Goal: Find specific page/section: Locate a particular part of the current website

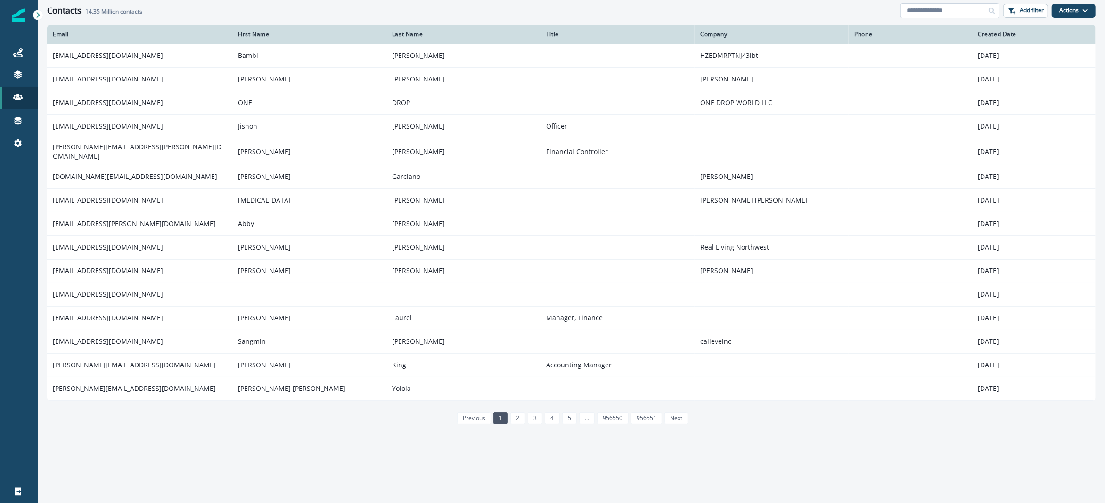
click at [919, 7] on input at bounding box center [950, 10] width 99 height 15
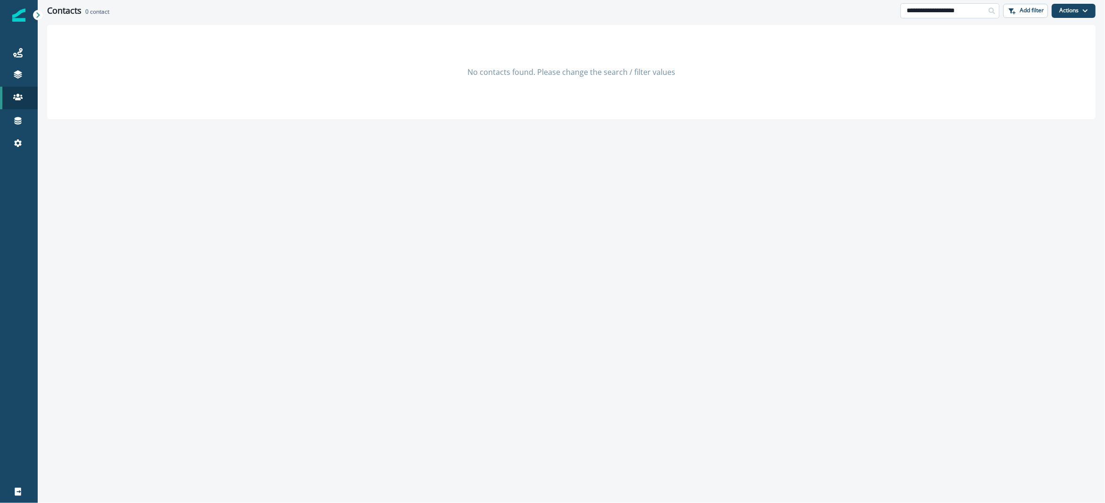
type input "**********"
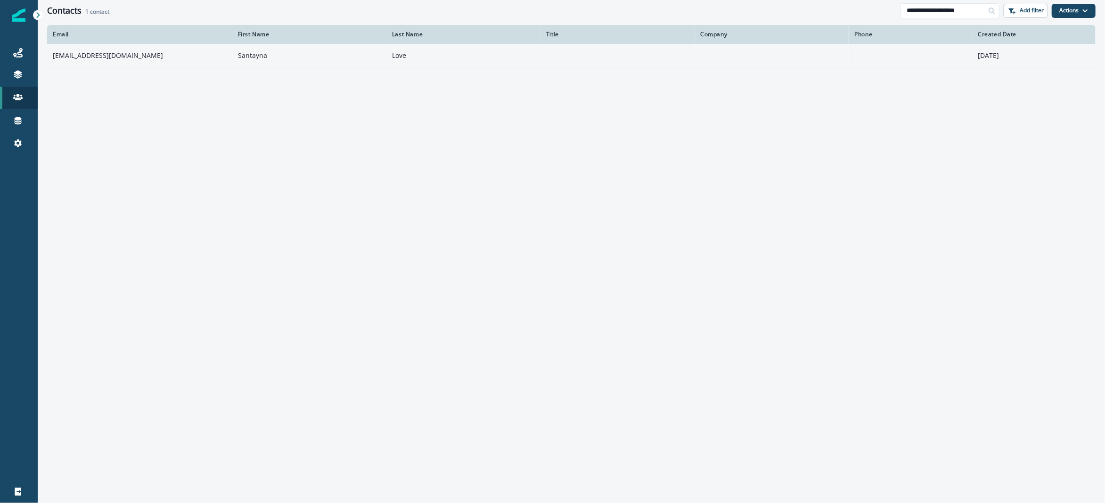
click at [161, 57] on td "[EMAIL_ADDRESS][DOMAIN_NAME]" at bounding box center [139, 56] width 185 height 24
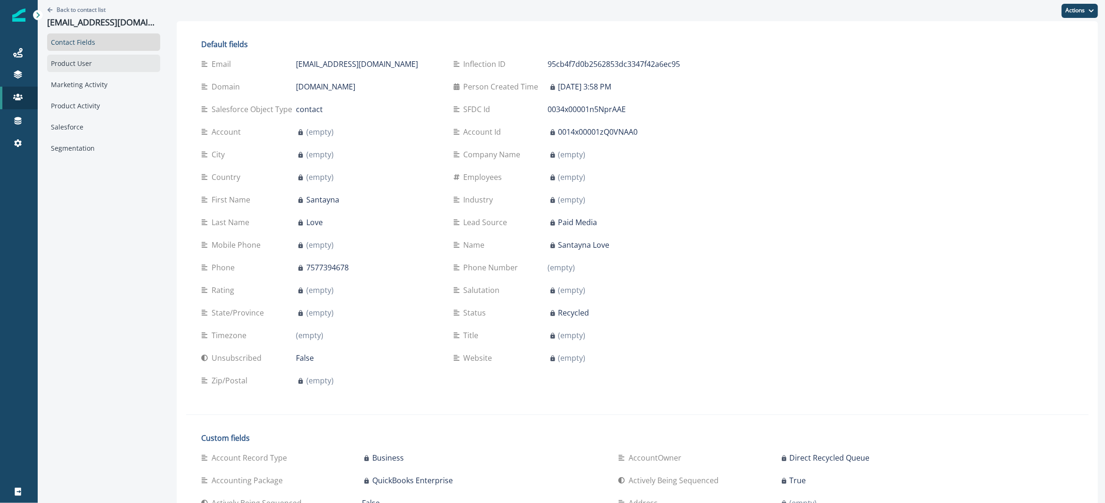
click at [87, 68] on div "Product User" at bounding box center [103, 63] width 113 height 17
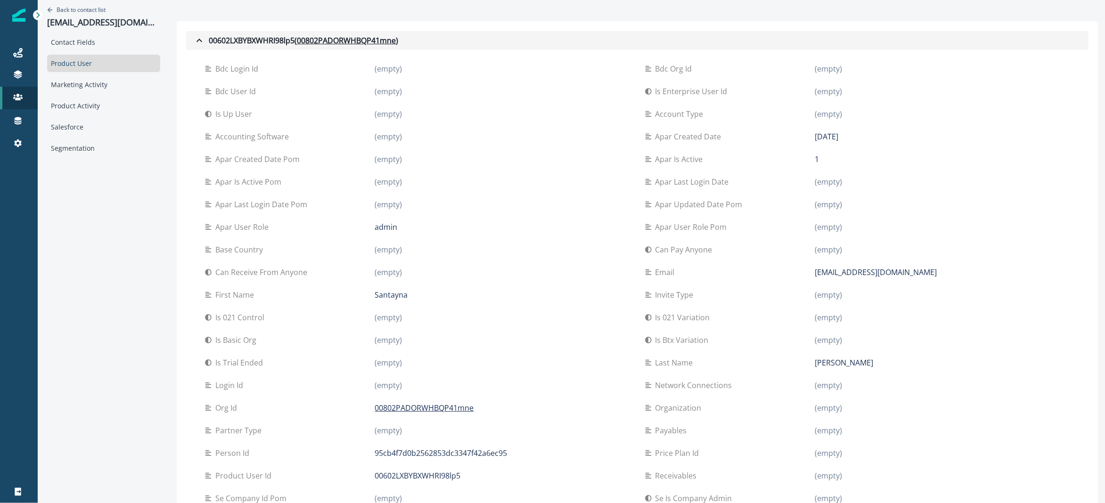
click at [194, 39] on icon "button" at bounding box center [199, 40] width 11 height 11
click at [192, 47] on button "00602LXBYBXWHRI98lp5 ( 00802PADORWHBQP41mne )" at bounding box center [637, 40] width 903 height 19
click at [194, 43] on icon "button" at bounding box center [199, 40] width 11 height 11
click at [194, 39] on icon "button" at bounding box center [199, 40] width 11 height 11
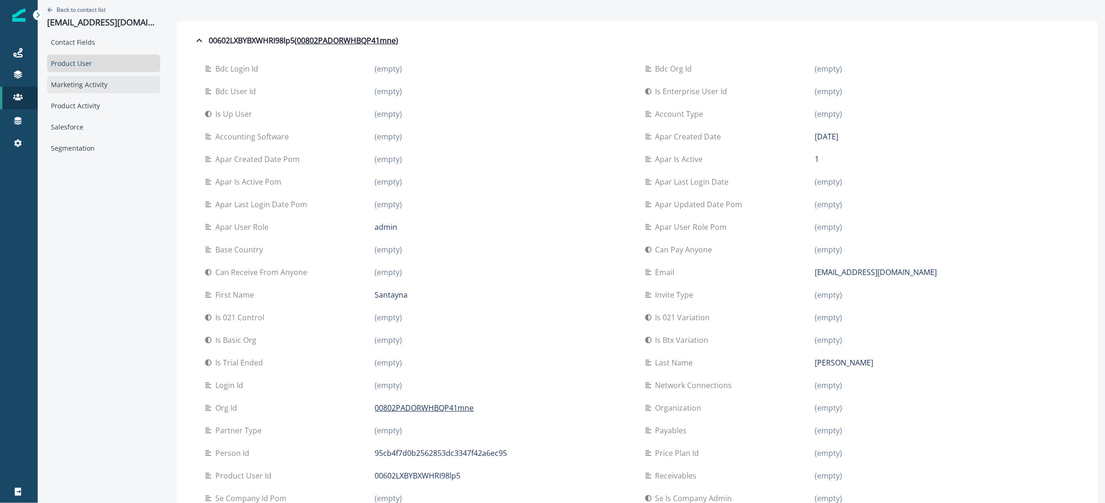
click at [103, 80] on div "Marketing Activity" at bounding box center [103, 84] width 113 height 17
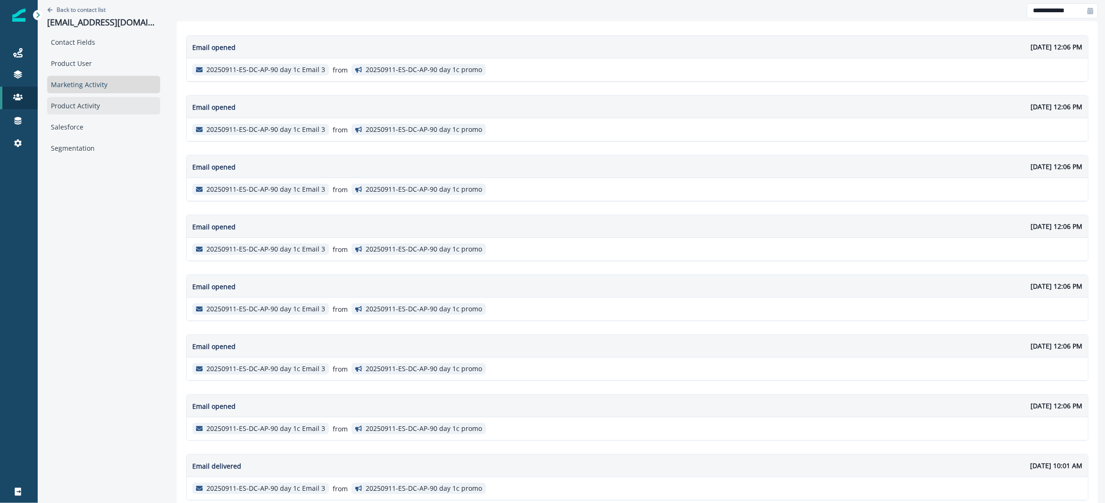
click at [104, 103] on div "Product Activity" at bounding box center [103, 105] width 113 height 17
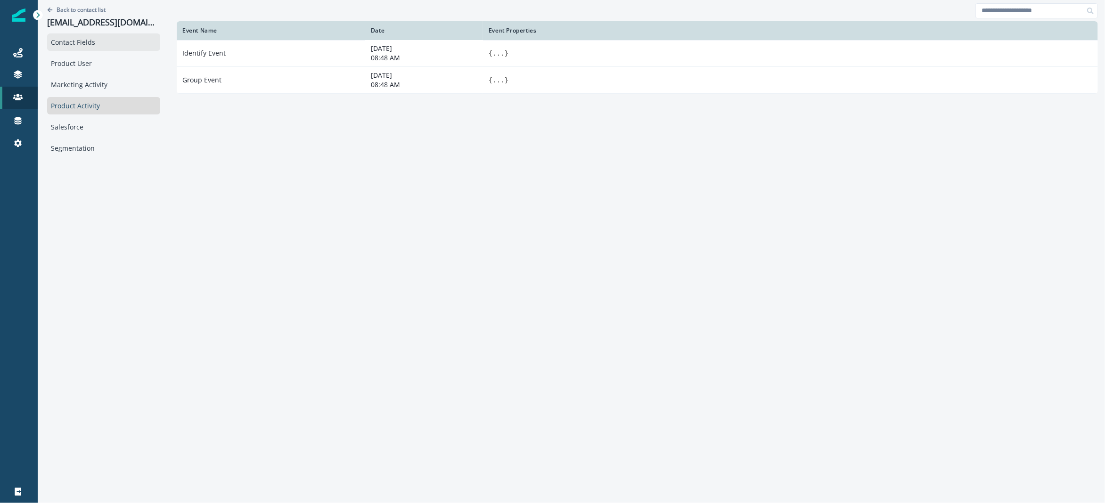
click at [110, 49] on div "Contact Fields" at bounding box center [103, 41] width 113 height 17
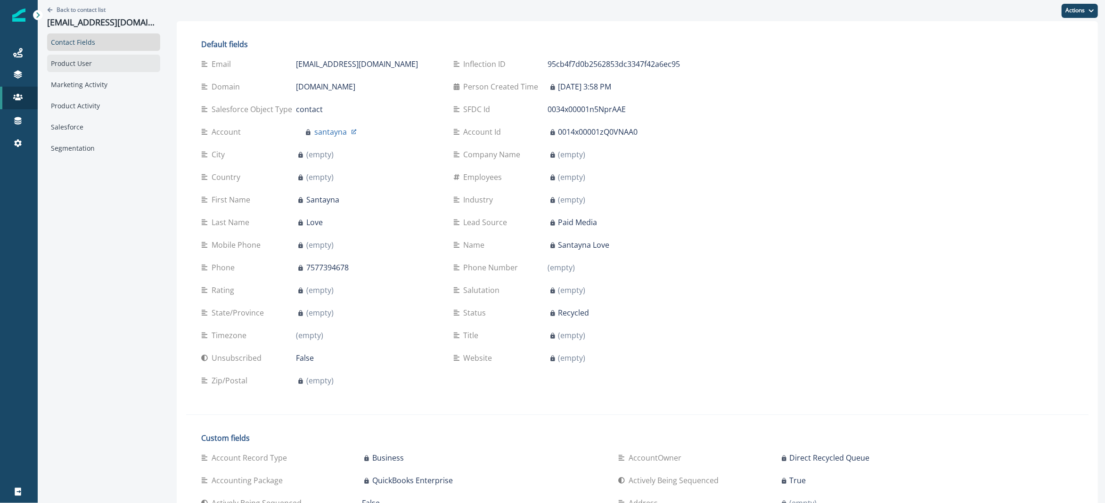
click at [112, 59] on div "Product User" at bounding box center [103, 63] width 113 height 17
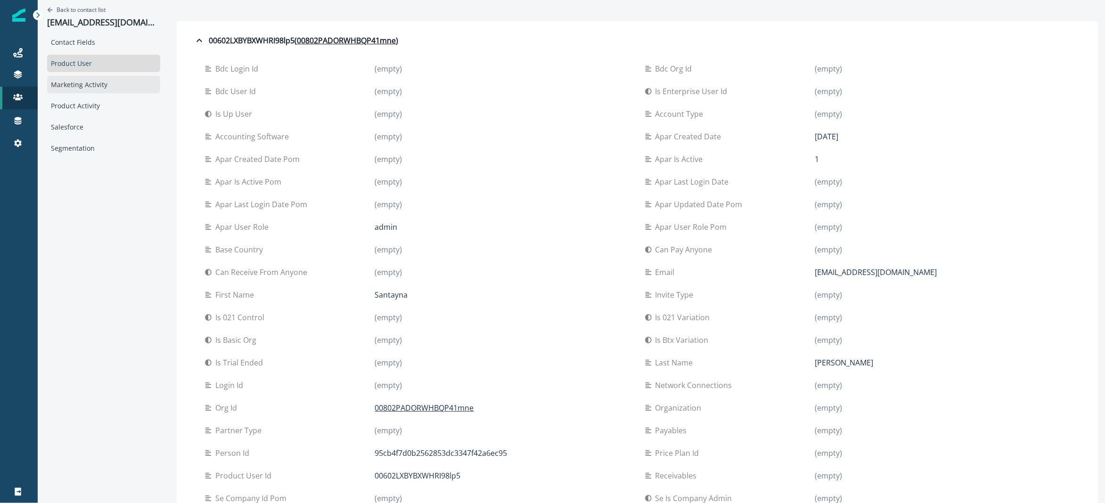
click at [100, 82] on div "Marketing Activity" at bounding box center [103, 84] width 113 height 17
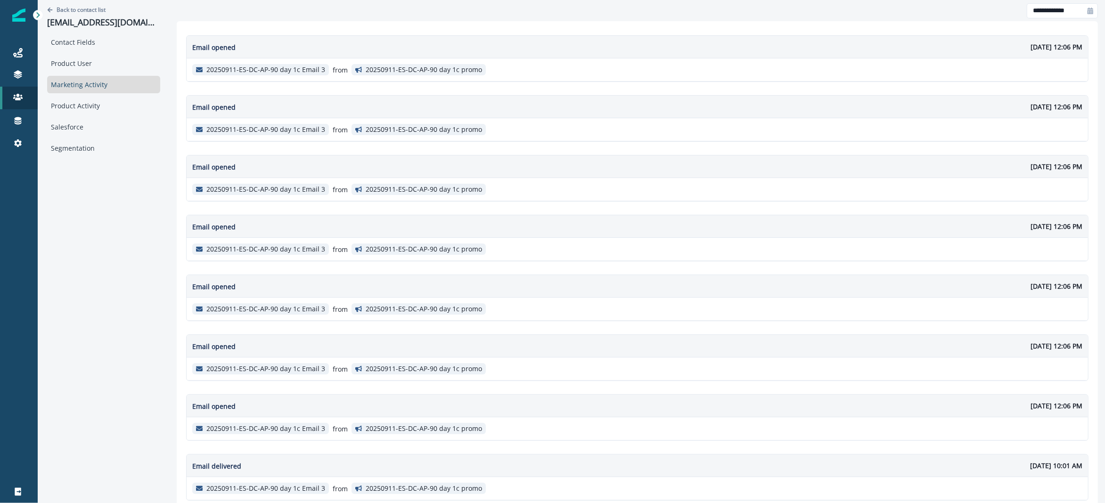
click at [113, 94] on div "Contact Fields Product User Marketing Activity Product Activity Salesforce Segm…" at bounding box center [103, 94] width 113 height 123
click at [107, 74] on div "Contact Fields Product User Marketing Activity Product Activity Salesforce Segm…" at bounding box center [103, 94] width 113 height 123
click at [103, 58] on div "Product User" at bounding box center [103, 63] width 113 height 17
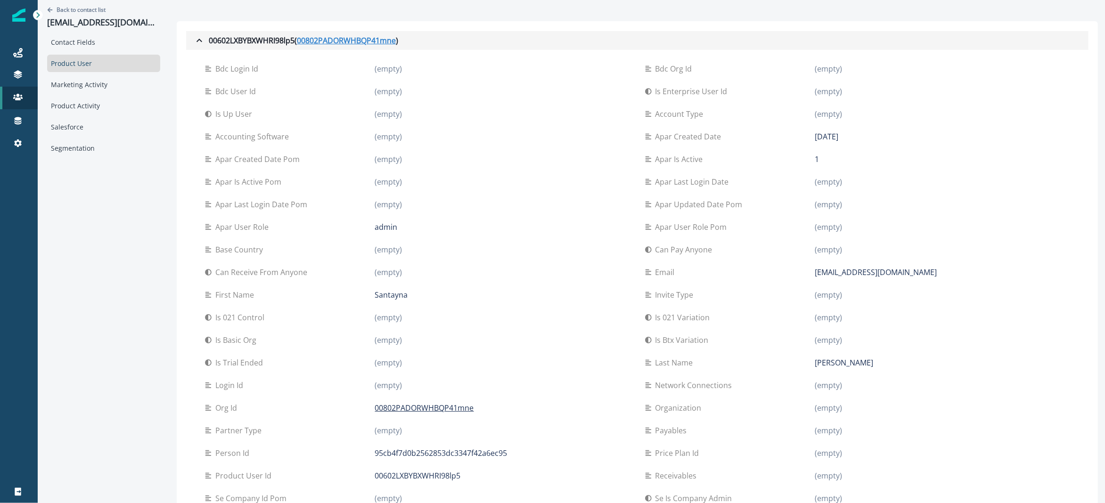
click at [324, 41] on u "00802PADORWHBQP41mne" at bounding box center [346, 40] width 99 height 11
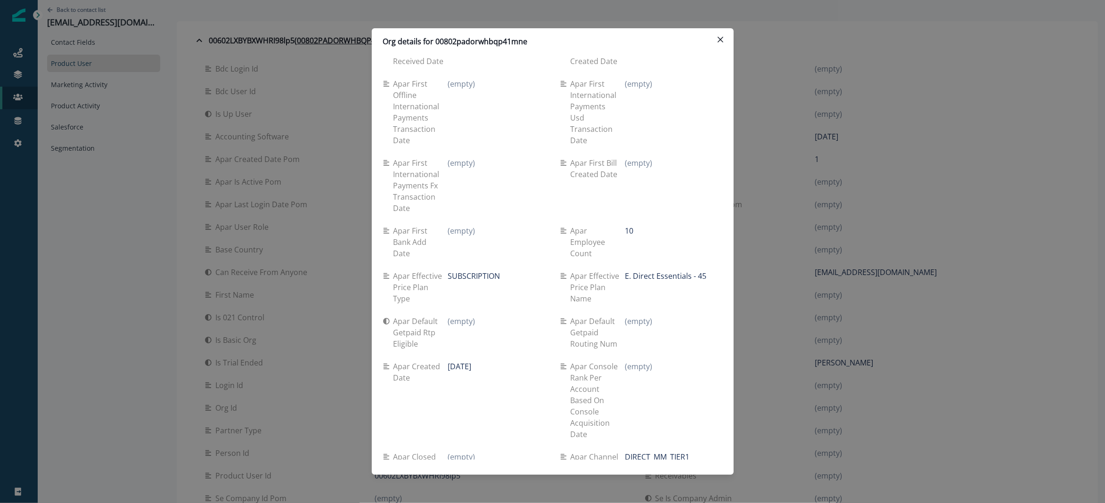
scroll to position [3829, 0]
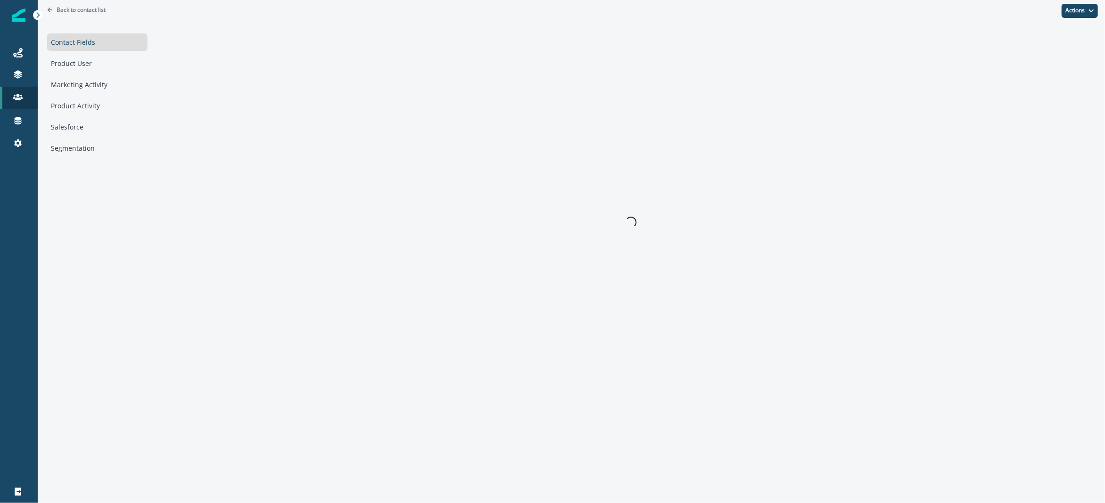
click at [115, 73] on div "Contact Fields Product User Marketing Activity Product Activity Salesforce Segm…" at bounding box center [97, 94] width 100 height 123
click at [108, 63] on div "Product User" at bounding box center [97, 63] width 100 height 17
